Goal: Task Accomplishment & Management: Complete application form

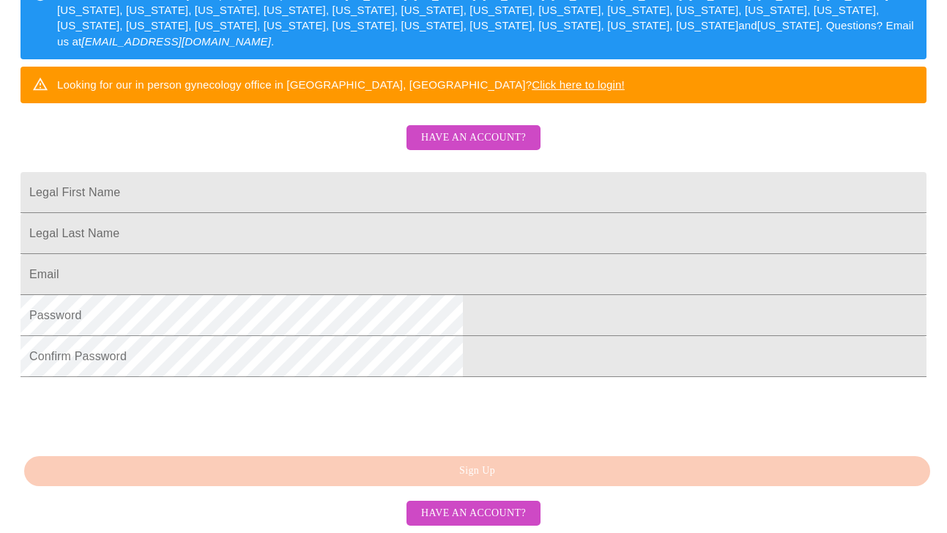
scroll to position [362, 0]
click at [458, 510] on span "Have an account?" at bounding box center [473, 514] width 105 height 18
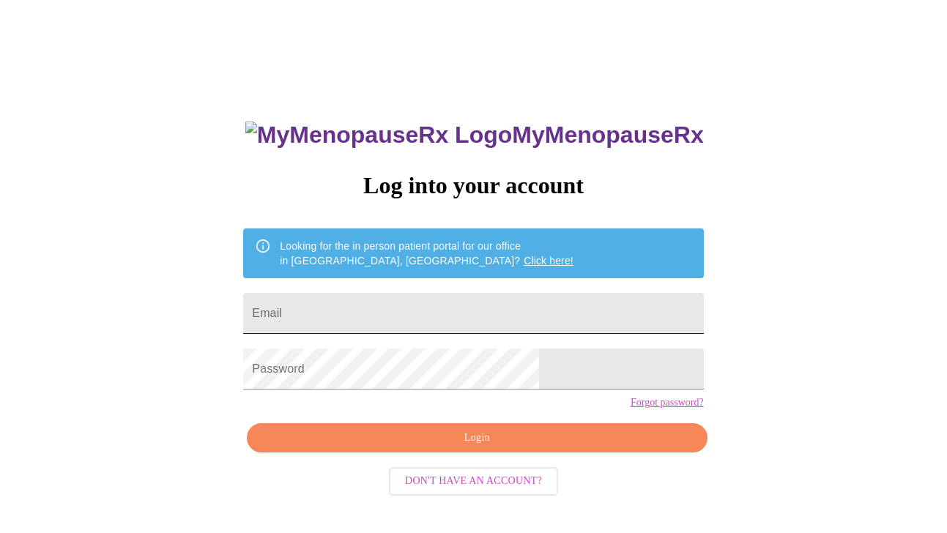
click at [487, 303] on input "Email" at bounding box center [473, 313] width 460 height 41
type input "[EMAIL_ADDRESS][DOMAIN_NAME]"
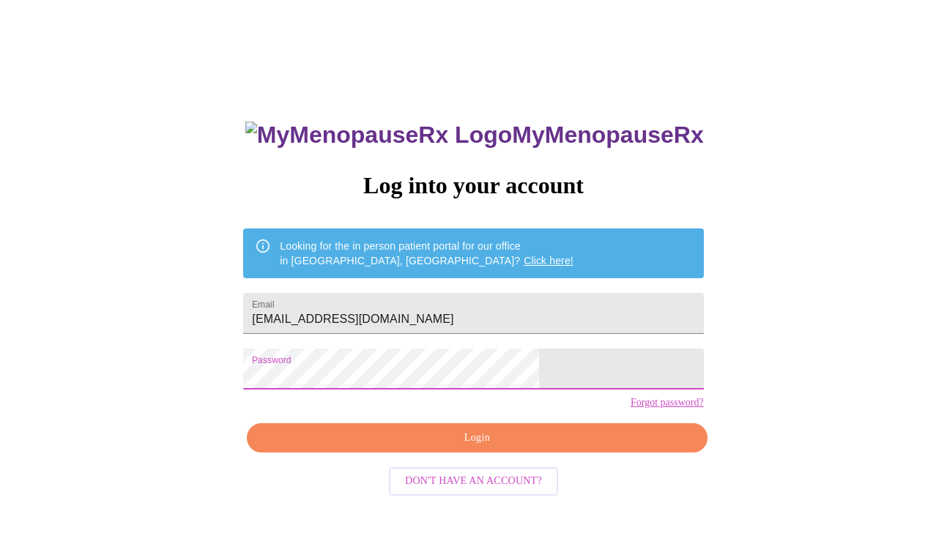
click at [487, 447] on span "Login" at bounding box center [477, 438] width 426 height 18
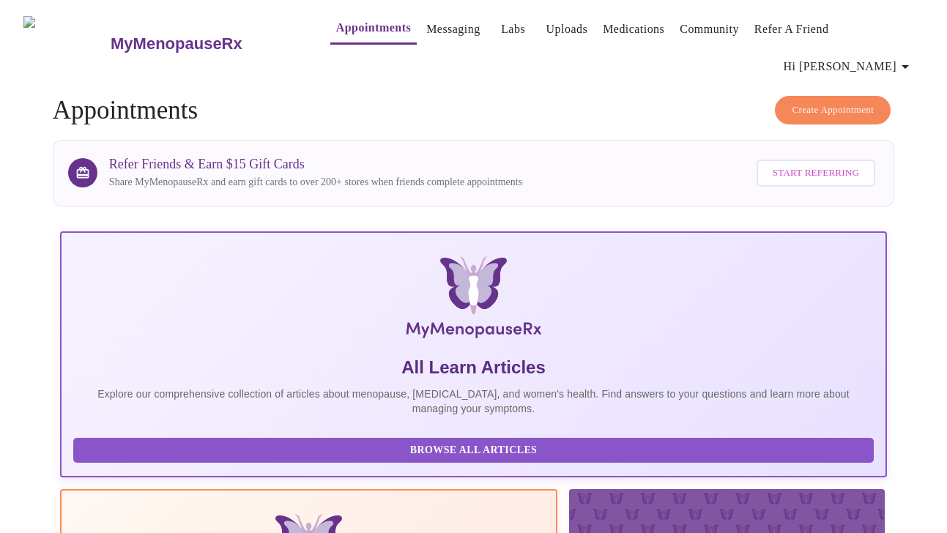
click at [776, 165] on span "Start Referring" at bounding box center [816, 173] width 86 height 17
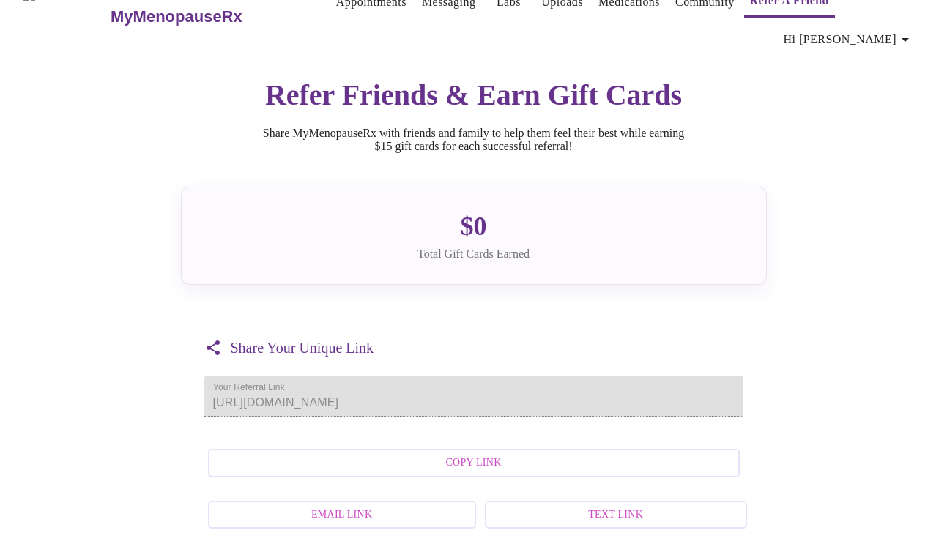
scroll to position [21, 0]
